Goal: Task Accomplishment & Management: Manage account settings

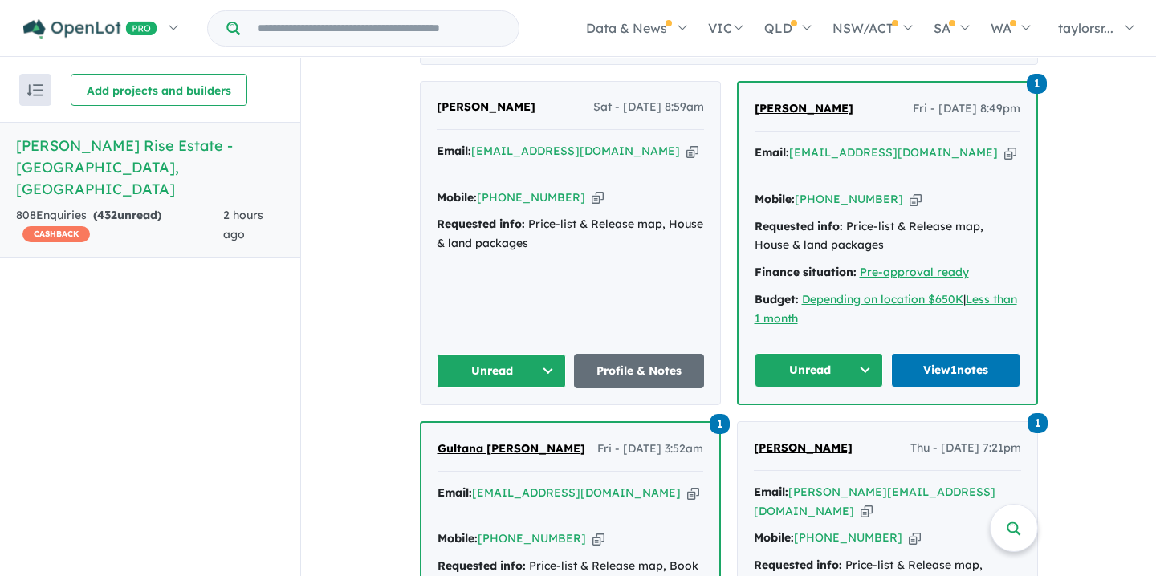
scroll to position [648, 0]
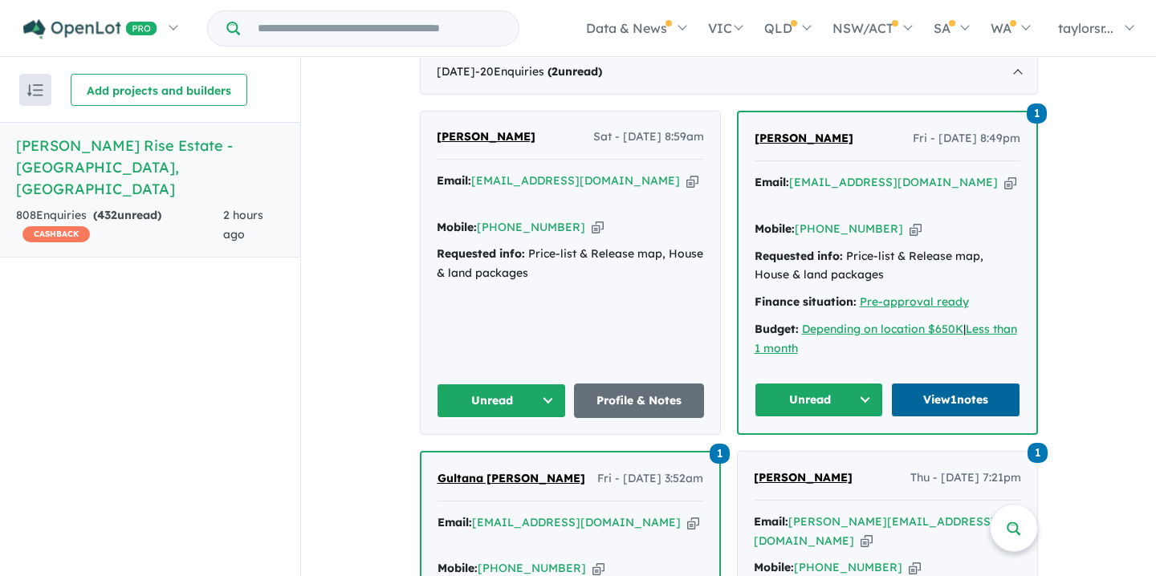
click at [939, 391] on link "View 1 notes" at bounding box center [955, 400] width 129 height 35
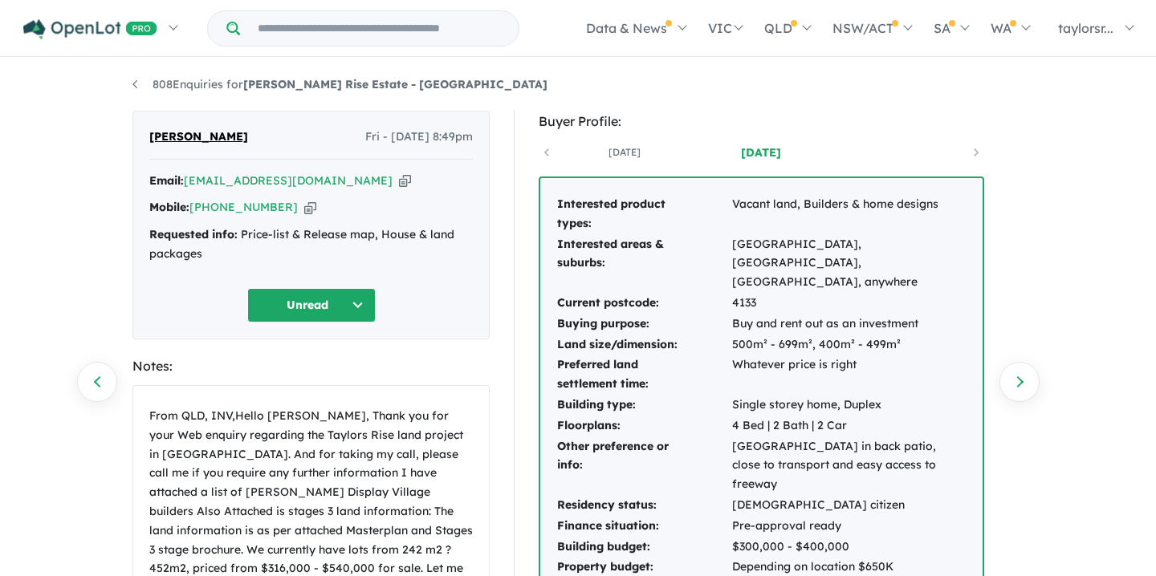
scroll to position [1, 0]
drag, startPoint x: 186, startPoint y: 187, endPoint x: 276, endPoint y: 197, distance: 90.4
click at [277, 197] on div "Email: [EMAIL_ADDRESS][DOMAIN_NAME] Copied! Mobile: [PHONE_NUMBER] Copied! Requ…" at bounding box center [311, 222] width 324 height 100
copy div "[EMAIL_ADDRESS][DOMAIN_NAME] Copied!"
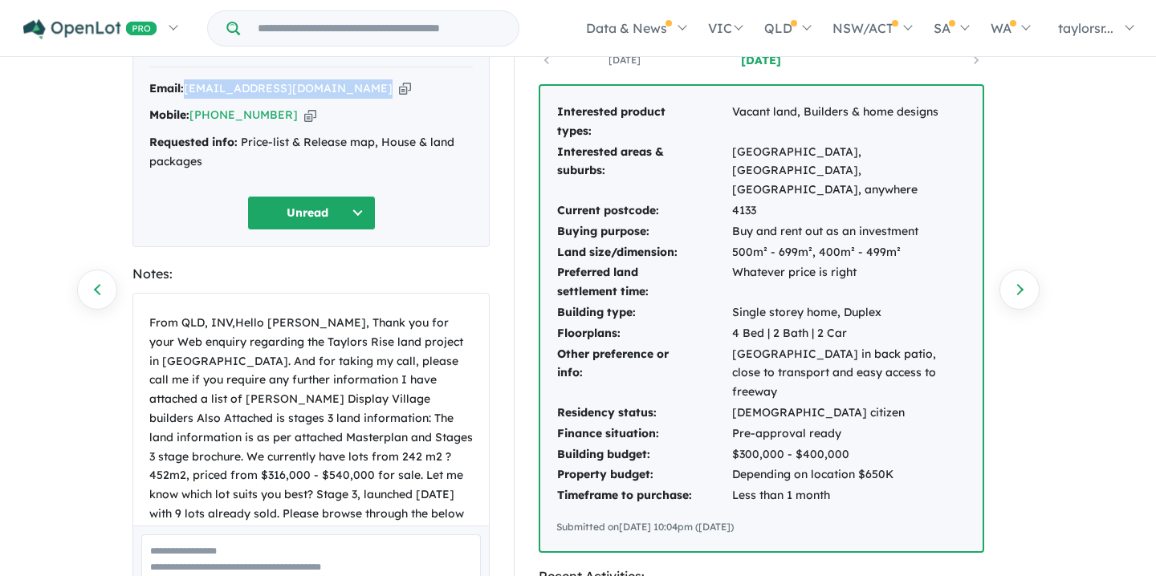
scroll to position [0, 0]
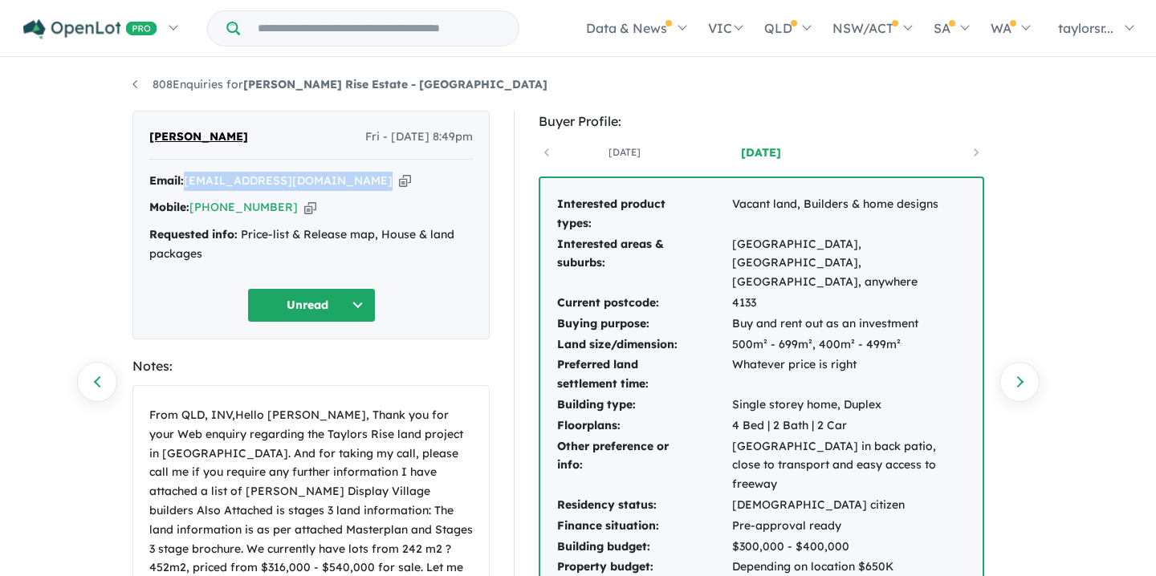
click at [357, 305] on button "Unread" at bounding box center [311, 305] width 128 height 35
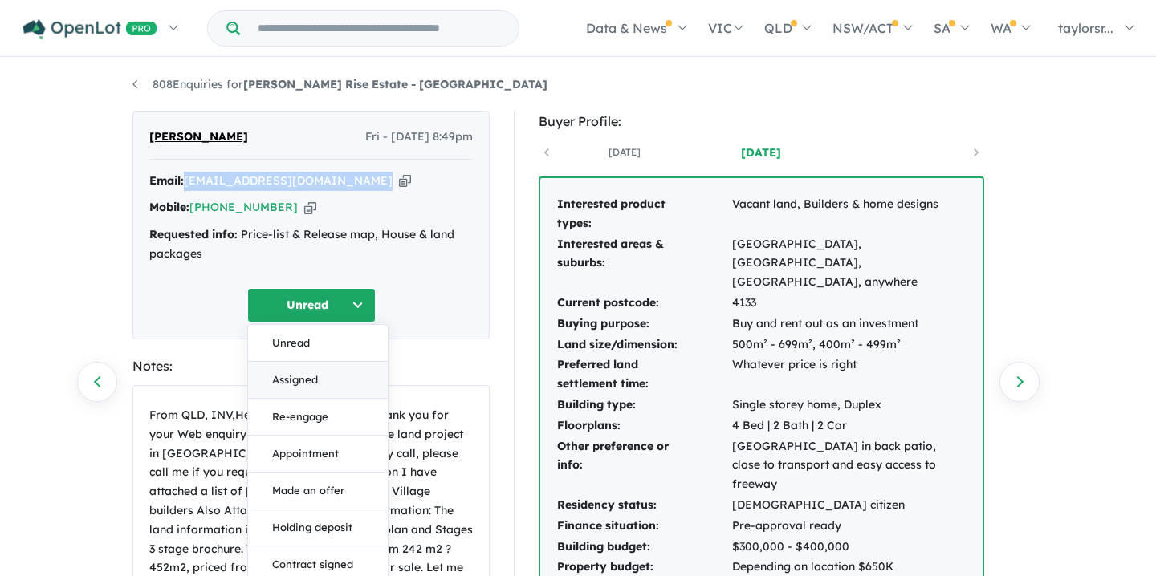
click at [286, 380] on button "Assigned" at bounding box center [318, 380] width 140 height 37
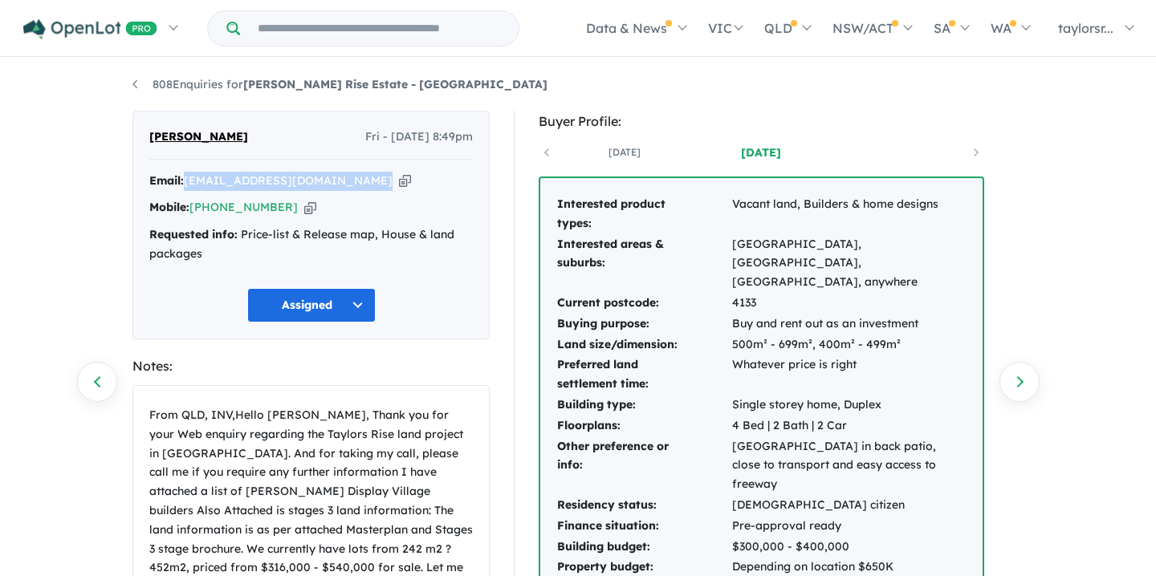
scroll to position [281, 0]
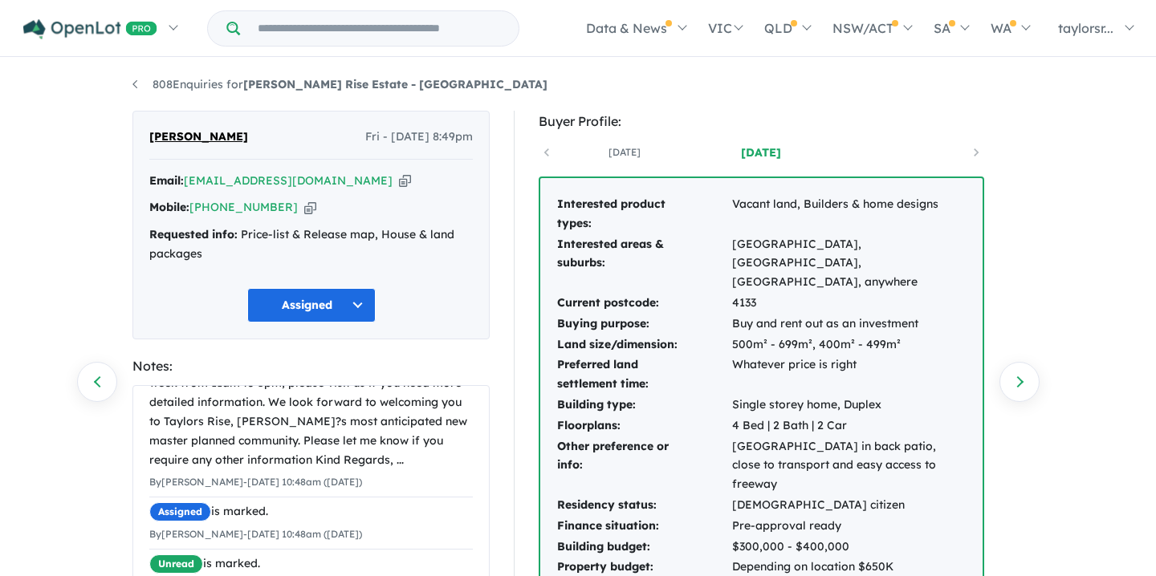
click at [459, 317] on div "Assigned Unread Assigned Re-engage Appointment Made an offer Holding deposit Co…" at bounding box center [311, 305] width 324 height 35
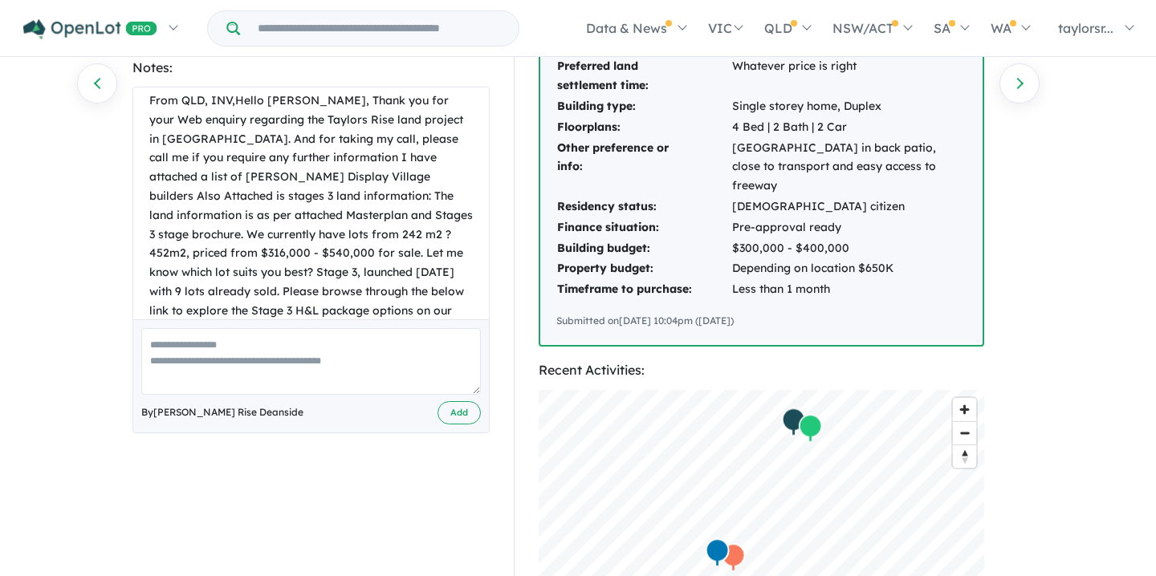
scroll to position [0, 0]
